Goal: Communication & Community: Answer question/provide support

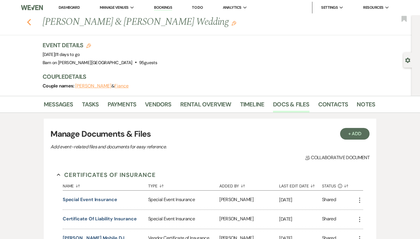
click at [29, 24] on use "button" at bounding box center [29, 22] width 4 height 6
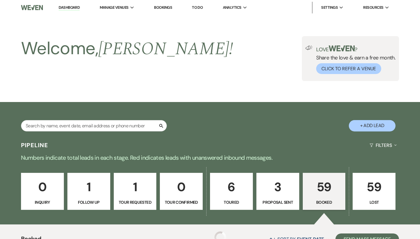
scroll to position [205, 0]
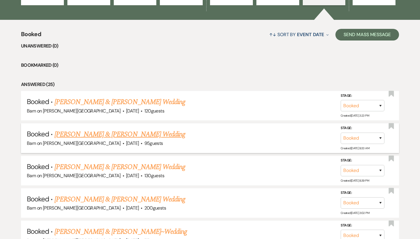
click at [99, 136] on link "[PERSON_NAME] & [PERSON_NAME] Wedding" at bounding box center [119, 134] width 131 height 10
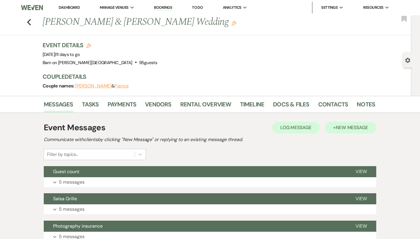
click at [349, 124] on span "New Message" at bounding box center [351, 127] width 32 height 6
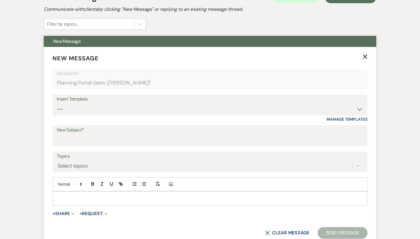
scroll to position [146, 0]
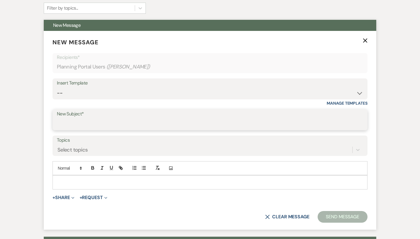
click at [94, 119] on input "New Subject*" at bounding box center [210, 123] width 306 height 11
type input "Beverages"
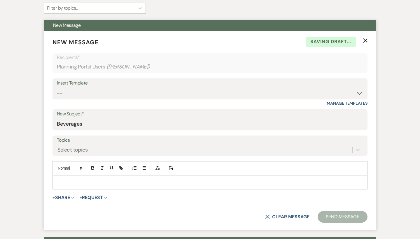
click at [86, 176] on div at bounding box center [210, 181] width 314 height 13
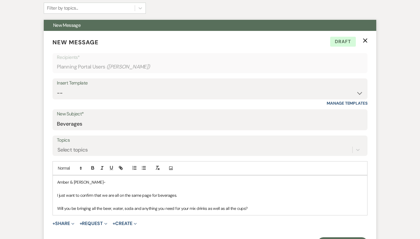
click at [124, 205] on p "Will you be bringing all the beer, water, soda and anything you need for your m…" at bounding box center [209, 208] width 305 height 6
click at [288, 205] on p "Will you be bringing all the beer, water, lemonade, soda and anything you need …" at bounding box center [209, 208] width 305 height 6
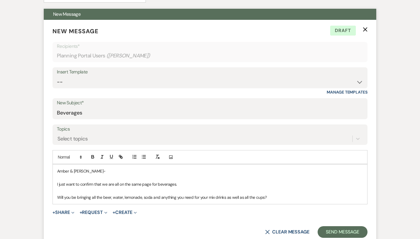
scroll to position [163, 0]
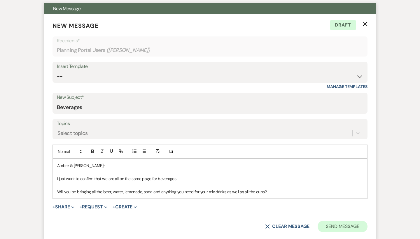
click at [341, 223] on button "Send Message" at bounding box center [342, 227] width 50 height 12
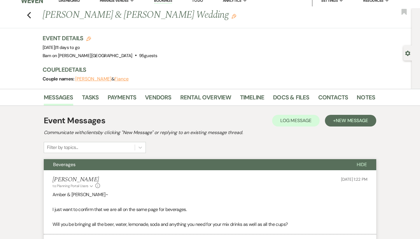
scroll to position [6, 0]
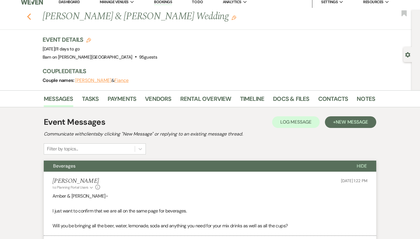
click at [29, 15] on icon "Previous" at bounding box center [29, 16] width 4 height 7
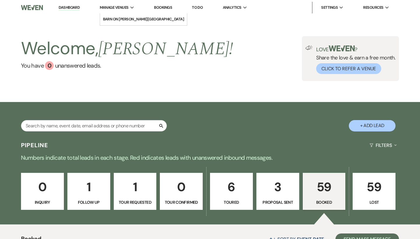
click at [133, 5] on div "Manage Venues Expand" at bounding box center [117, 8] width 35 height 6
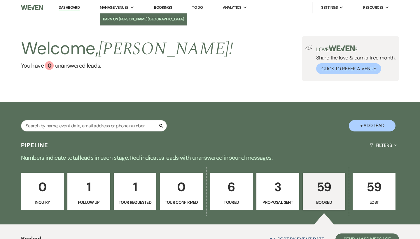
click at [139, 20] on li "Barn on [PERSON_NAME][GEOGRAPHIC_DATA]" at bounding box center [143, 19] width 81 height 6
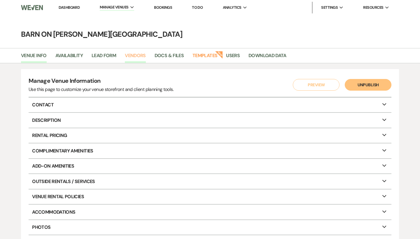
click at [141, 52] on link "Vendors" at bounding box center [135, 57] width 21 height 11
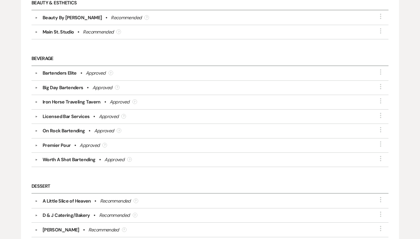
scroll to position [147, 0]
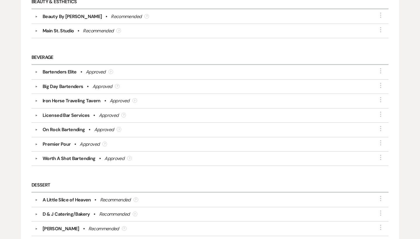
click at [74, 129] on div "On Rock Bartending" at bounding box center [64, 129] width 42 height 7
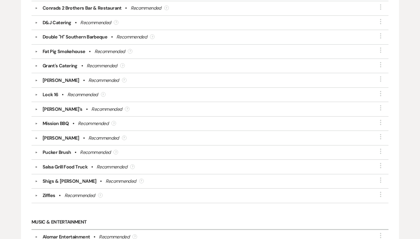
scroll to position [712, 0]
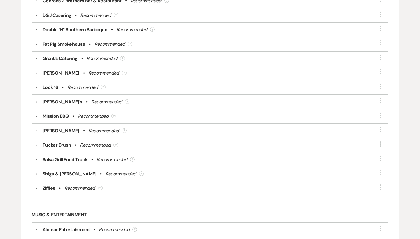
click at [59, 172] on div "Shigs & [PERSON_NAME]" at bounding box center [70, 173] width 54 height 7
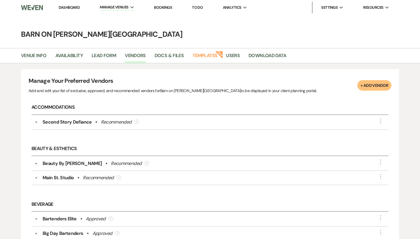
scroll to position [0, 0]
click at [73, 8] on link "Dashboard" at bounding box center [69, 7] width 21 height 5
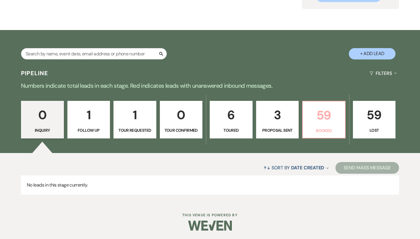
scroll to position [72, 0]
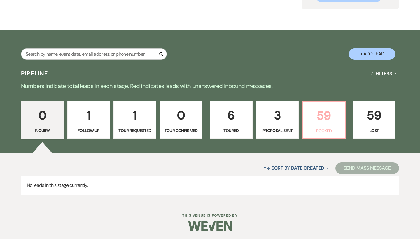
click at [327, 122] on p "59" at bounding box center [323, 116] width 35 height 20
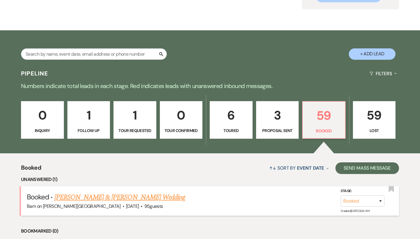
click at [166, 197] on link "[PERSON_NAME] & [PERSON_NAME] Wedding" at bounding box center [119, 197] width 131 height 10
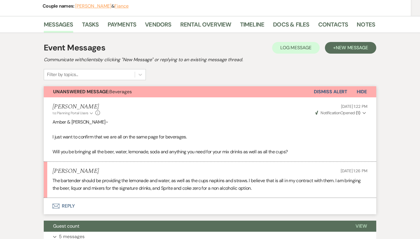
scroll to position [84, 0]
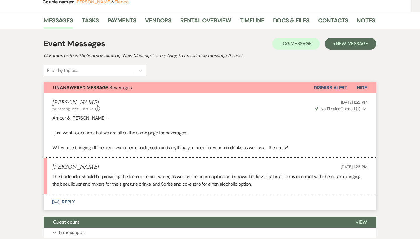
click at [68, 199] on button "Envelope Reply" at bounding box center [210, 202] width 332 height 16
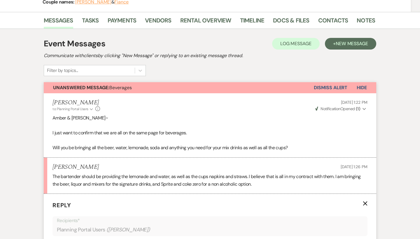
scroll to position [242, 0]
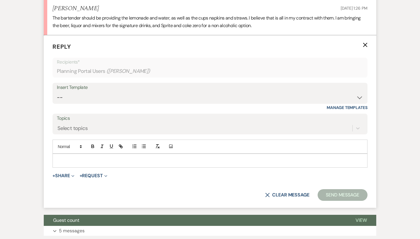
click at [81, 157] on p at bounding box center [209, 160] width 305 height 6
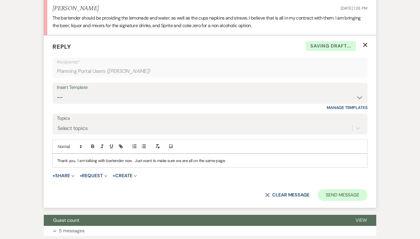
click at [344, 191] on button "Send Message" at bounding box center [342, 195] width 50 height 12
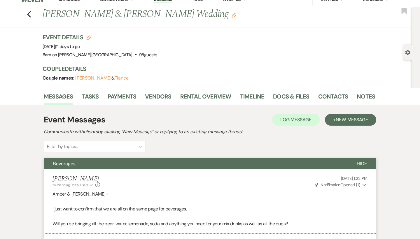
scroll to position [0, 0]
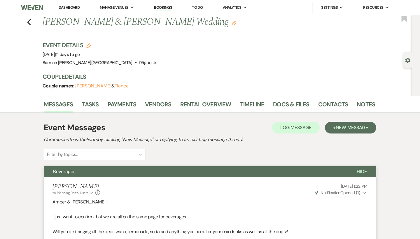
click at [363, 170] on span "Hide" at bounding box center [361, 171] width 10 height 6
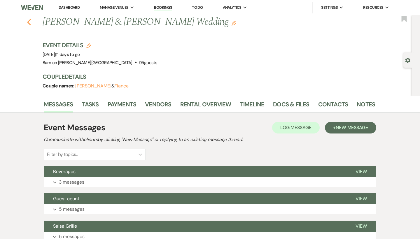
click at [30, 23] on icon "Previous" at bounding box center [29, 22] width 4 height 7
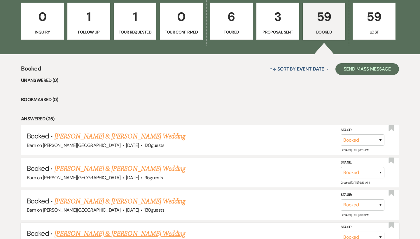
scroll to position [160, 0]
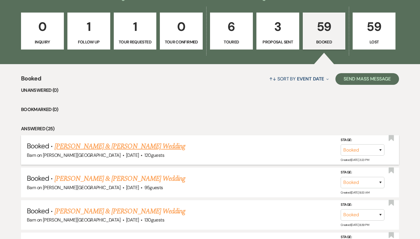
click at [104, 147] on link "[PERSON_NAME] & [PERSON_NAME] Wedding" at bounding box center [119, 146] width 131 height 10
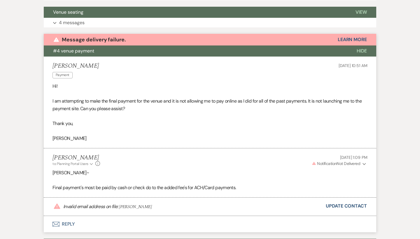
scroll to position [240, 0]
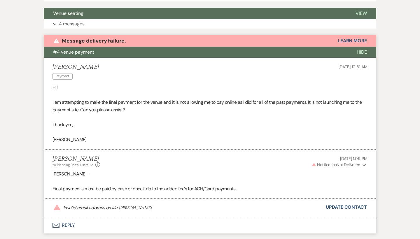
click at [361, 52] on span "Hide" at bounding box center [361, 52] width 10 height 6
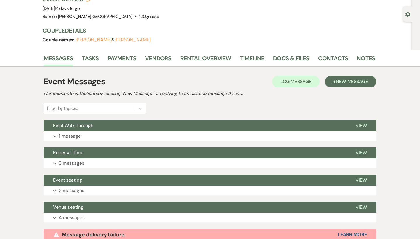
scroll to position [51, 0]
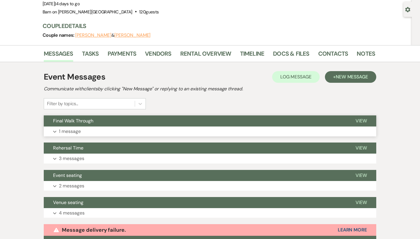
click at [365, 119] on span "View" at bounding box center [360, 121] width 11 height 6
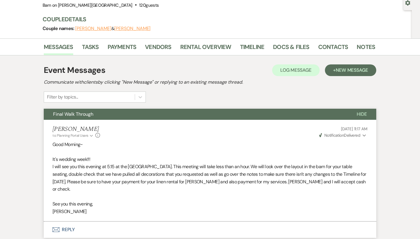
scroll to position [58, 0]
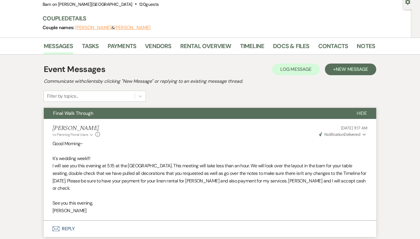
click at [363, 111] on span "Hide" at bounding box center [361, 113] width 10 height 6
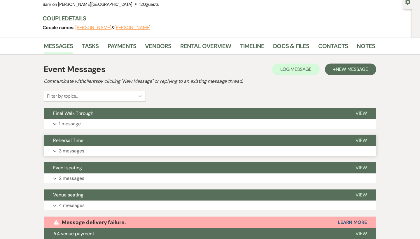
click at [363, 140] on span "View" at bounding box center [360, 140] width 11 height 6
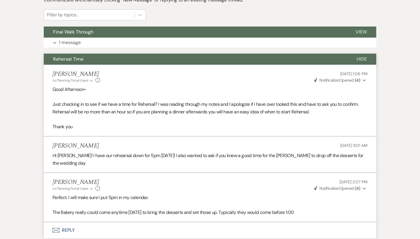
scroll to position [132, 0]
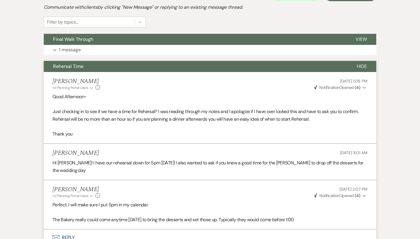
click at [365, 63] on span "Hide" at bounding box center [361, 66] width 10 height 6
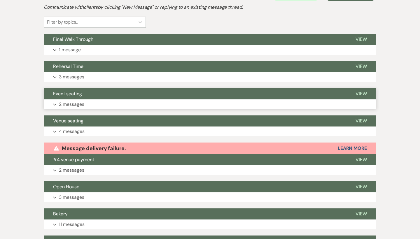
click at [363, 92] on span "View" at bounding box center [360, 94] width 11 height 6
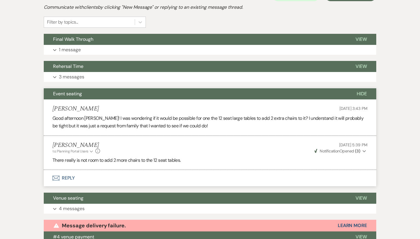
click at [365, 91] on span "Hide" at bounding box center [361, 94] width 10 height 6
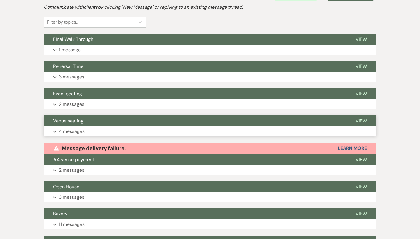
click at [366, 120] on span "View" at bounding box center [360, 121] width 11 height 6
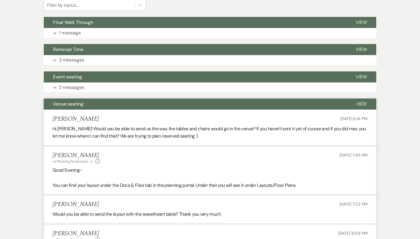
scroll to position [157, 0]
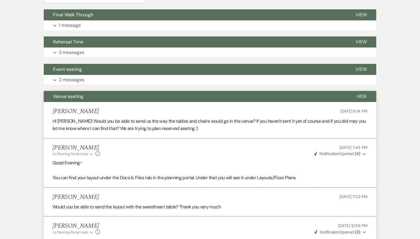
click at [363, 96] on span "Hide" at bounding box center [361, 96] width 10 height 6
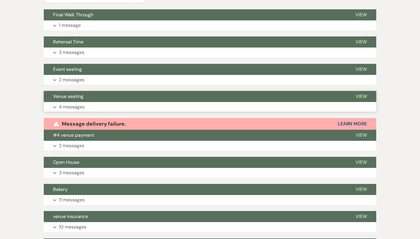
click at [363, 96] on span "View" at bounding box center [360, 96] width 11 height 6
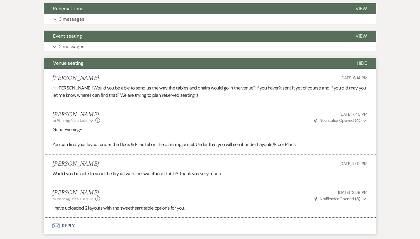
scroll to position [177, 0]
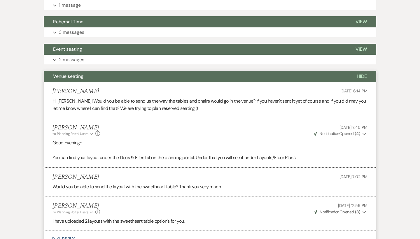
click at [362, 71] on button "Hide" at bounding box center [361, 76] width 29 height 11
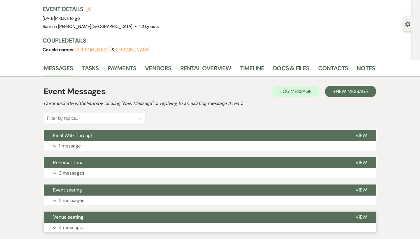
scroll to position [30, 0]
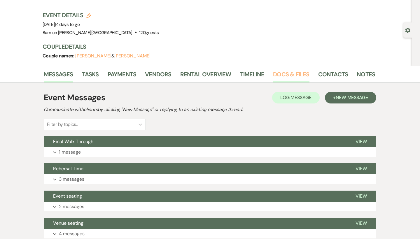
click at [295, 71] on link "Docs & Files" at bounding box center [291, 76] width 36 height 13
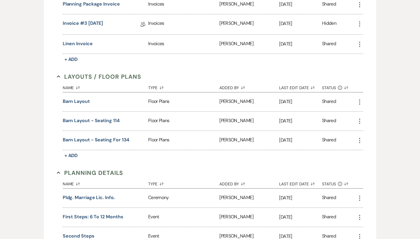
scroll to position [294, 0]
click at [84, 98] on button "Barn Layout" at bounding box center [76, 101] width 27 height 7
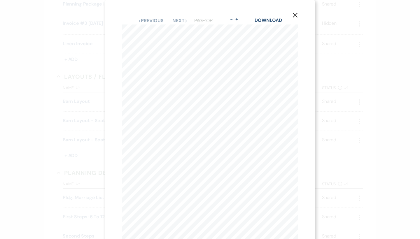
scroll to position [0, 0]
click at [295, 13] on icon "X" at bounding box center [294, 15] width 5 height 5
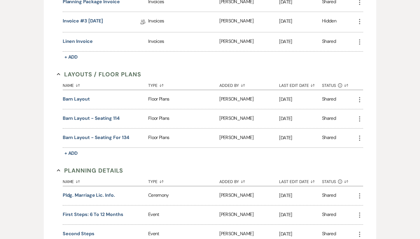
scroll to position [299, 0]
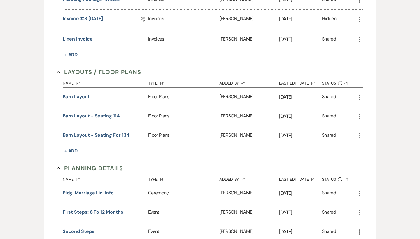
click at [360, 113] on icon "More" at bounding box center [359, 116] width 7 height 7
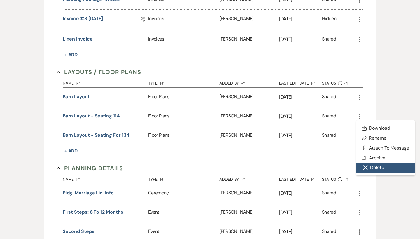
click at [374, 166] on button "Close Delete X Delete" at bounding box center [385, 168] width 59 height 10
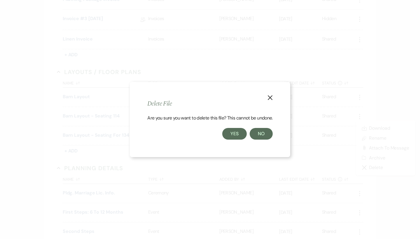
click at [239, 133] on button "Yes" at bounding box center [234, 134] width 24 height 12
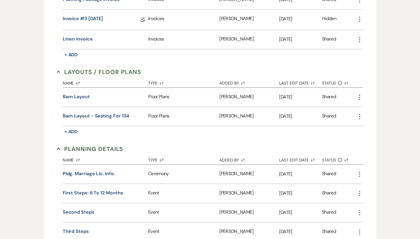
click at [361, 115] on icon "More" at bounding box center [359, 116] width 7 height 7
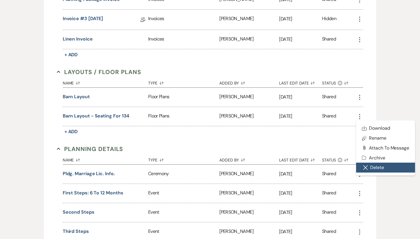
click at [378, 167] on button "Close Delete X Delete" at bounding box center [385, 168] width 59 height 10
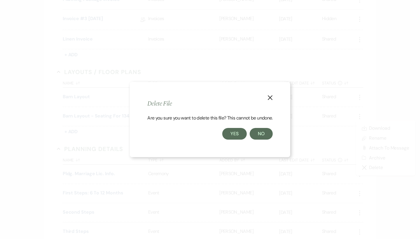
click at [237, 137] on button "Yes" at bounding box center [234, 134] width 24 height 12
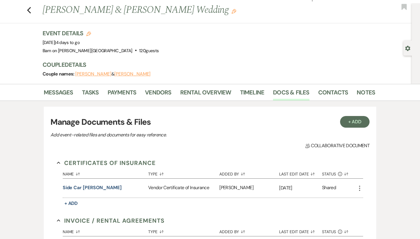
scroll to position [6, 0]
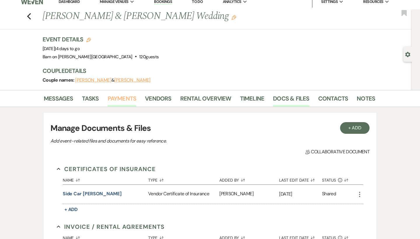
click at [128, 97] on link "Payments" at bounding box center [122, 100] width 29 height 13
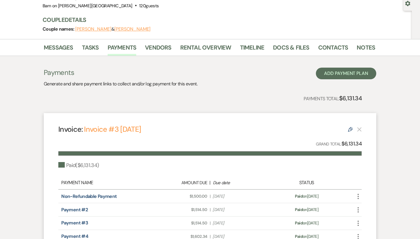
scroll to position [50, 0]
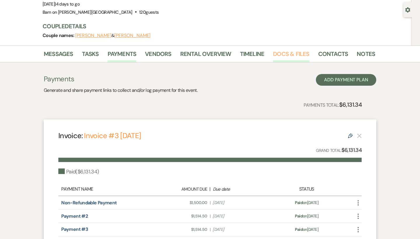
click at [295, 54] on link "Docs & Files" at bounding box center [291, 55] width 36 height 13
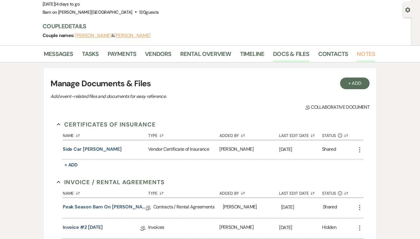
click at [365, 53] on link "Notes" at bounding box center [365, 55] width 18 height 13
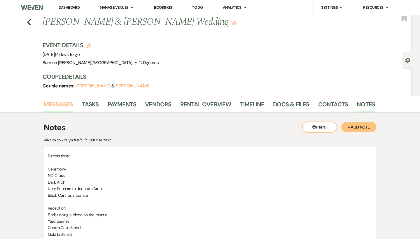
click at [62, 103] on link "Messages" at bounding box center [58, 106] width 29 height 13
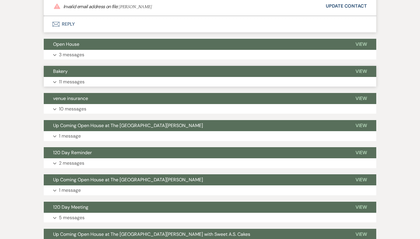
scroll to position [444, 0]
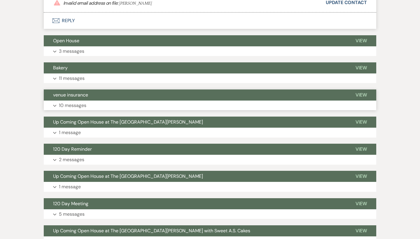
click at [360, 92] on span "View" at bounding box center [360, 95] width 11 height 6
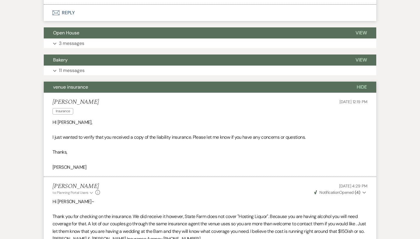
scroll to position [449, 0]
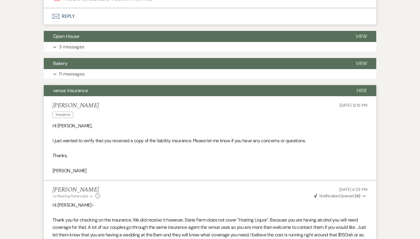
click at [364, 87] on span "Hide" at bounding box center [361, 90] width 10 height 6
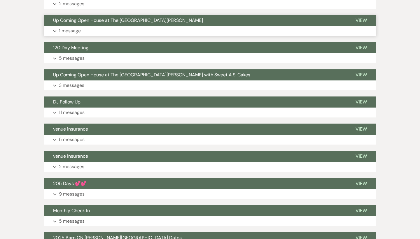
scroll to position [601, 0]
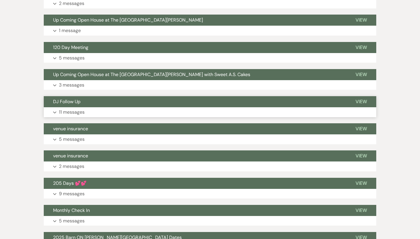
click at [361, 98] on span "View" at bounding box center [360, 101] width 11 height 6
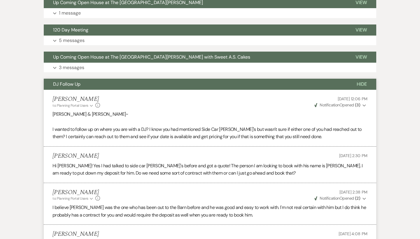
scroll to position [618, 0]
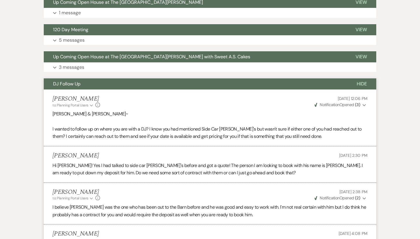
click at [362, 81] on span "Hide" at bounding box center [361, 84] width 10 height 6
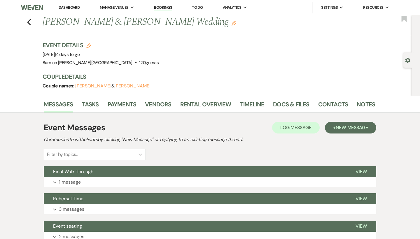
scroll to position [0, 0]
click at [30, 22] on icon "Previous" at bounding box center [29, 22] width 4 height 7
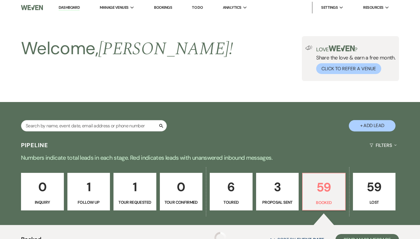
scroll to position [160, 0]
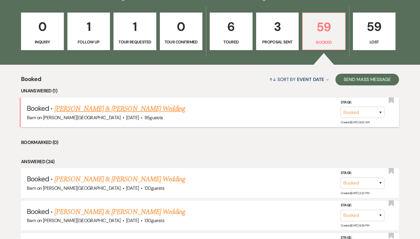
click at [162, 108] on link "[PERSON_NAME] & [PERSON_NAME] Wedding" at bounding box center [119, 108] width 131 height 10
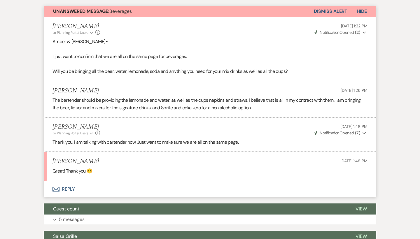
scroll to position [152, 0]
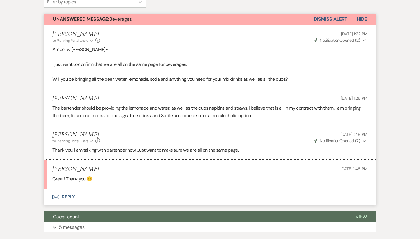
click at [340, 18] on button "Dismiss Alert" at bounding box center [331, 19] width 34 height 11
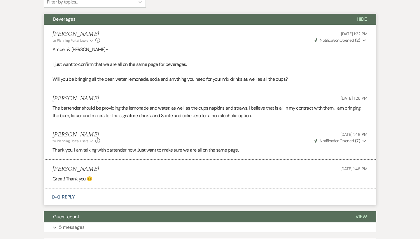
click at [362, 19] on span "Hide" at bounding box center [361, 19] width 10 height 6
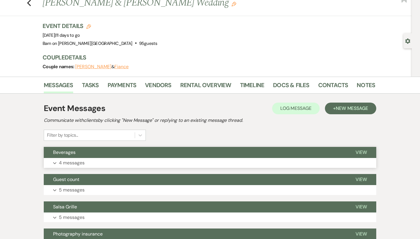
scroll to position [0, 0]
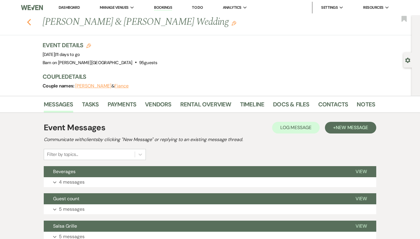
click at [29, 21] on use "button" at bounding box center [29, 22] width 4 height 6
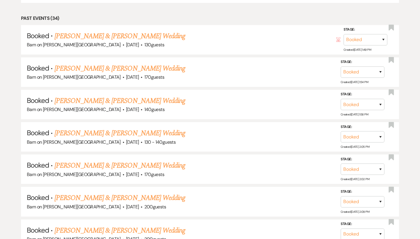
scroll to position [1103, 0]
